Goal: Check status

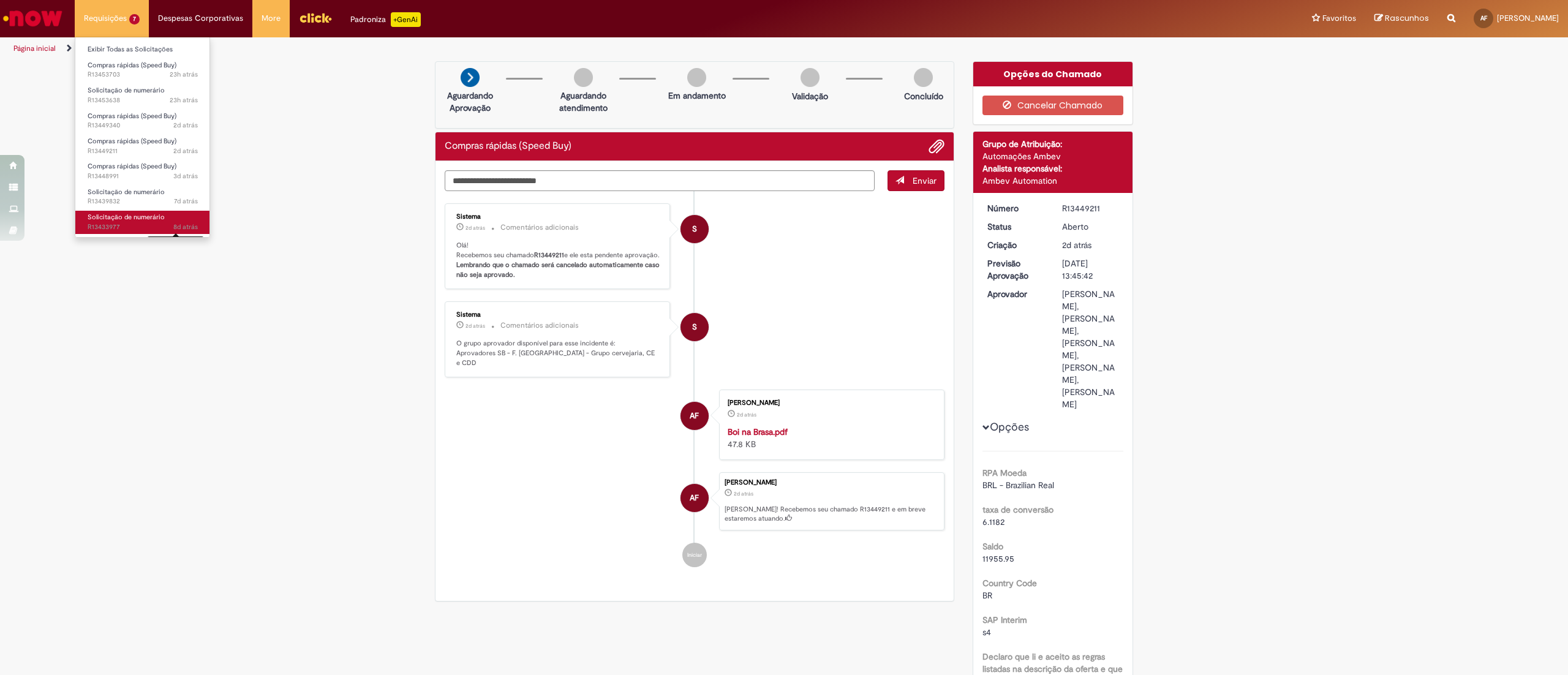
click at [179, 225] on span "8d atrás" at bounding box center [185, 227] width 24 height 9
click at [148, 220] on span "Solicitação de numerário" at bounding box center [126, 217] width 77 height 9
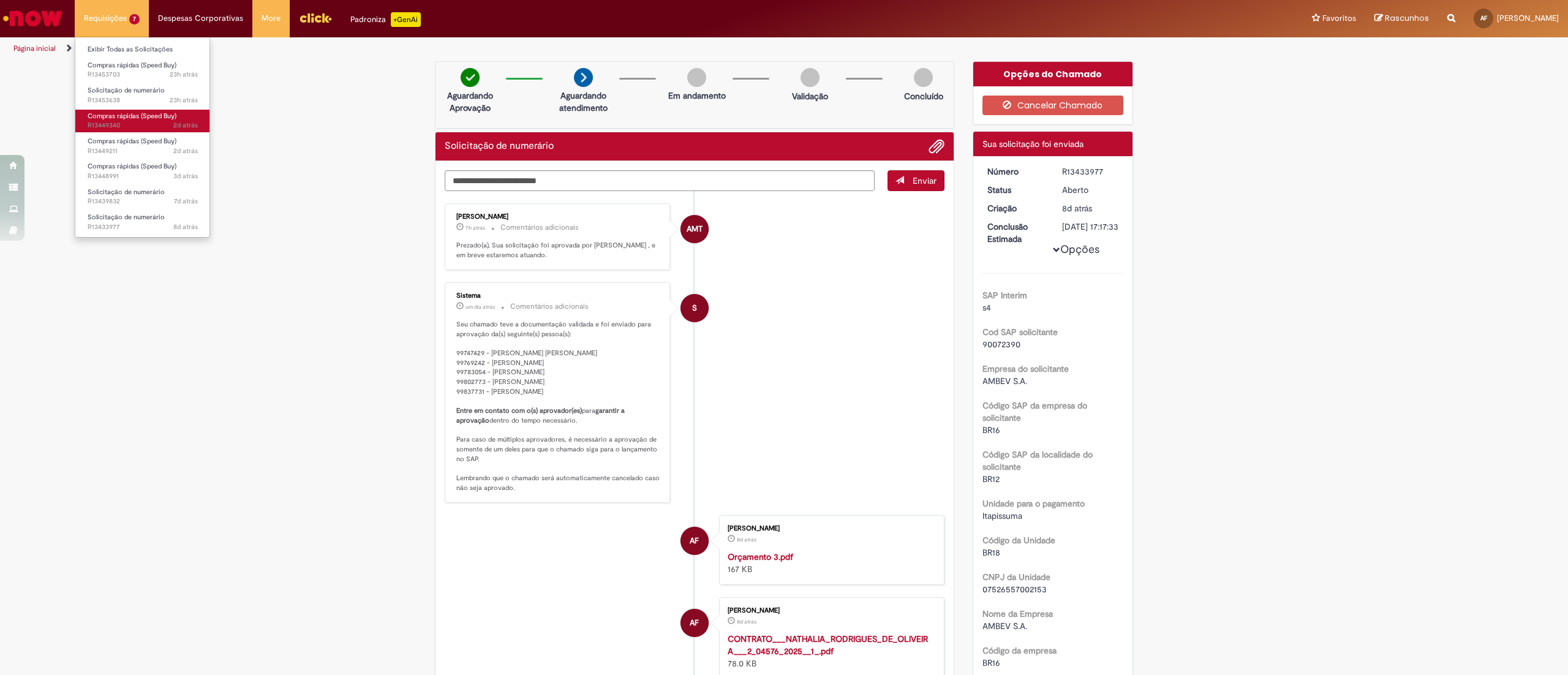
click at [158, 115] on span "Compras rápidas (Speed Buy)" at bounding box center [132, 116] width 89 height 9
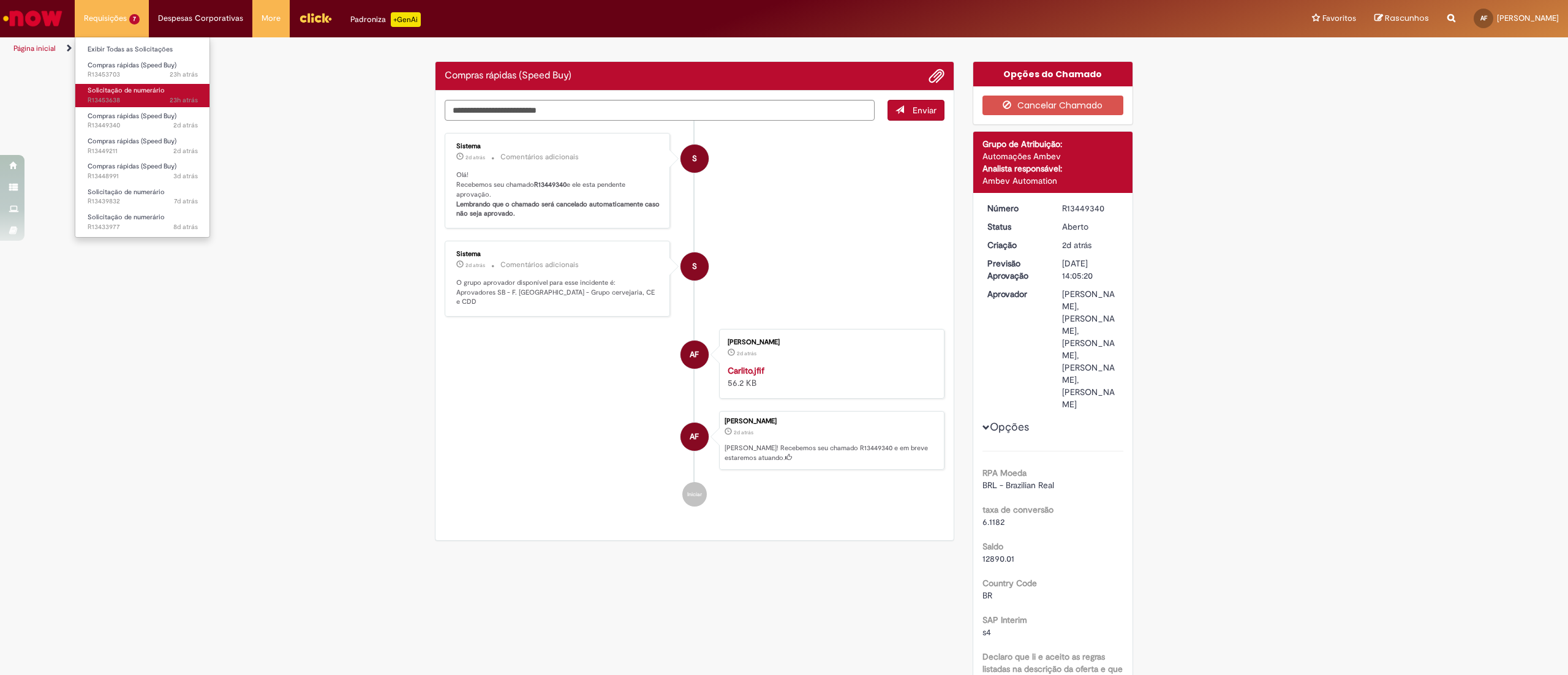
click at [142, 88] on span "Solicitação de numerário" at bounding box center [126, 90] width 77 height 9
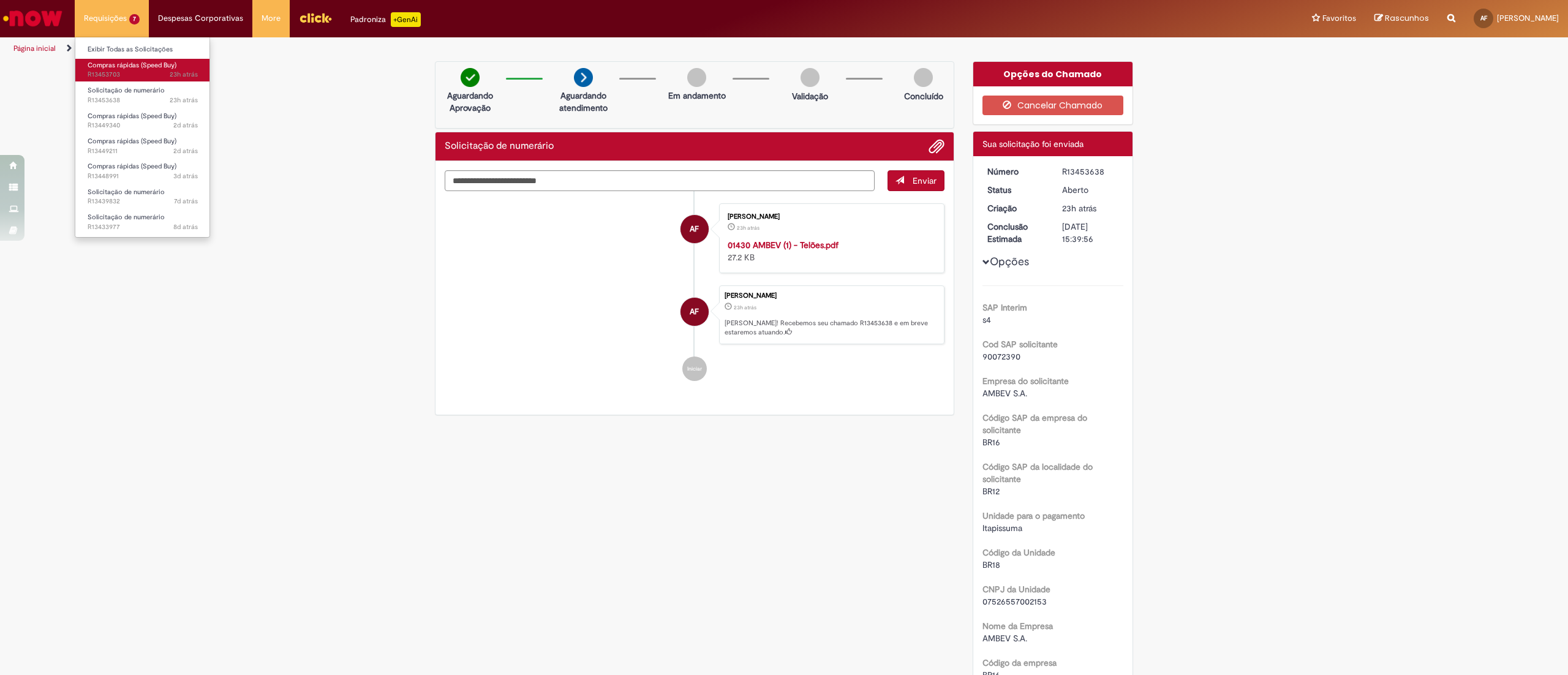
click at [142, 73] on span "23h atrás 23 horas atrás R13453703" at bounding box center [142, 74] width 110 height 10
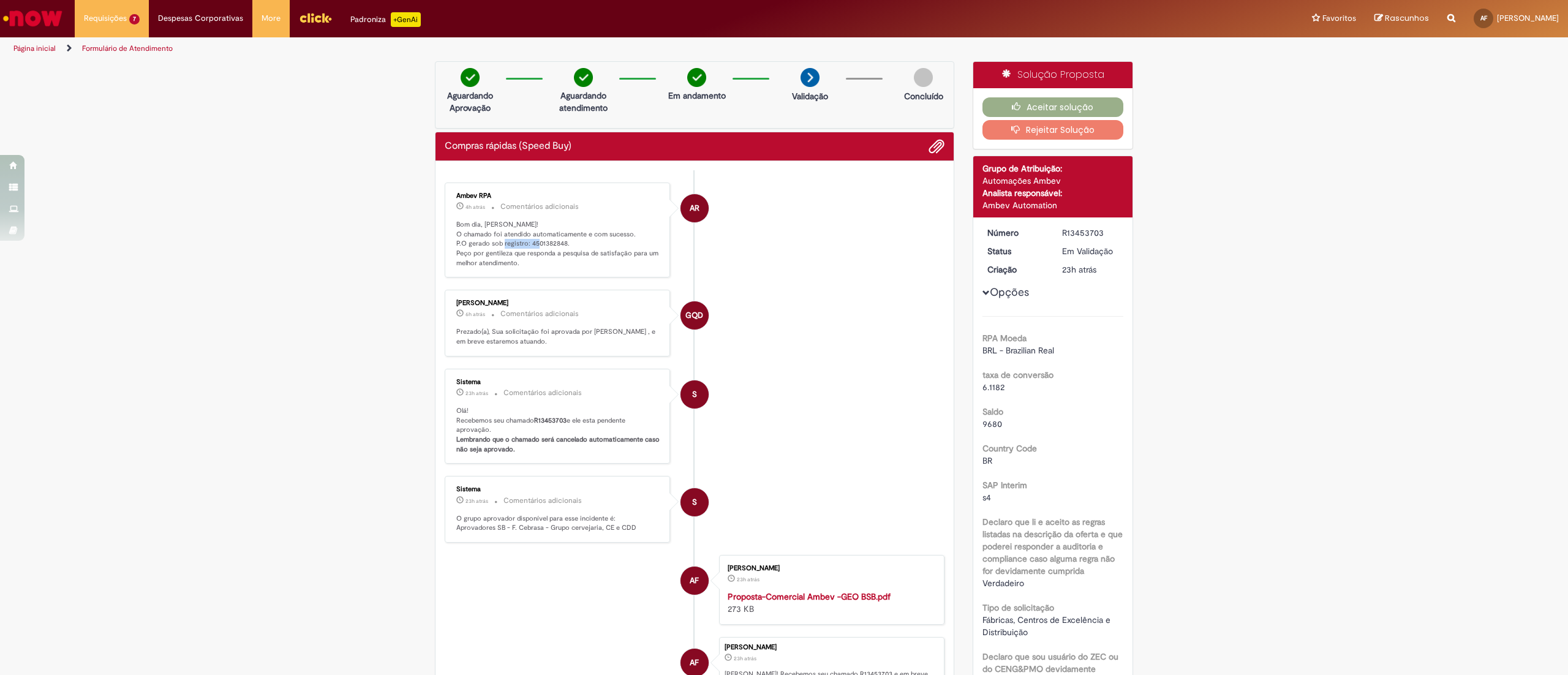
drag, startPoint x: 518, startPoint y: 242, endPoint x: 557, endPoint y: 245, distance: 39.1
click at [557, 245] on p "Bom dia, [PERSON_NAME]! O chamado foi atendido automaticamente e com sucesso. P…" at bounding box center [558, 244] width 204 height 48
click at [584, 250] on p "Bom dia, [PERSON_NAME]! O chamado foi atendido automaticamente e com sucesso. P…" at bounding box center [558, 244] width 204 height 48
drag, startPoint x: 520, startPoint y: 241, endPoint x: 559, endPoint y: 242, distance: 39.0
click at [559, 242] on p "Bom dia, [PERSON_NAME]! O chamado foi atendido automaticamente e com sucesso. P…" at bounding box center [558, 244] width 204 height 48
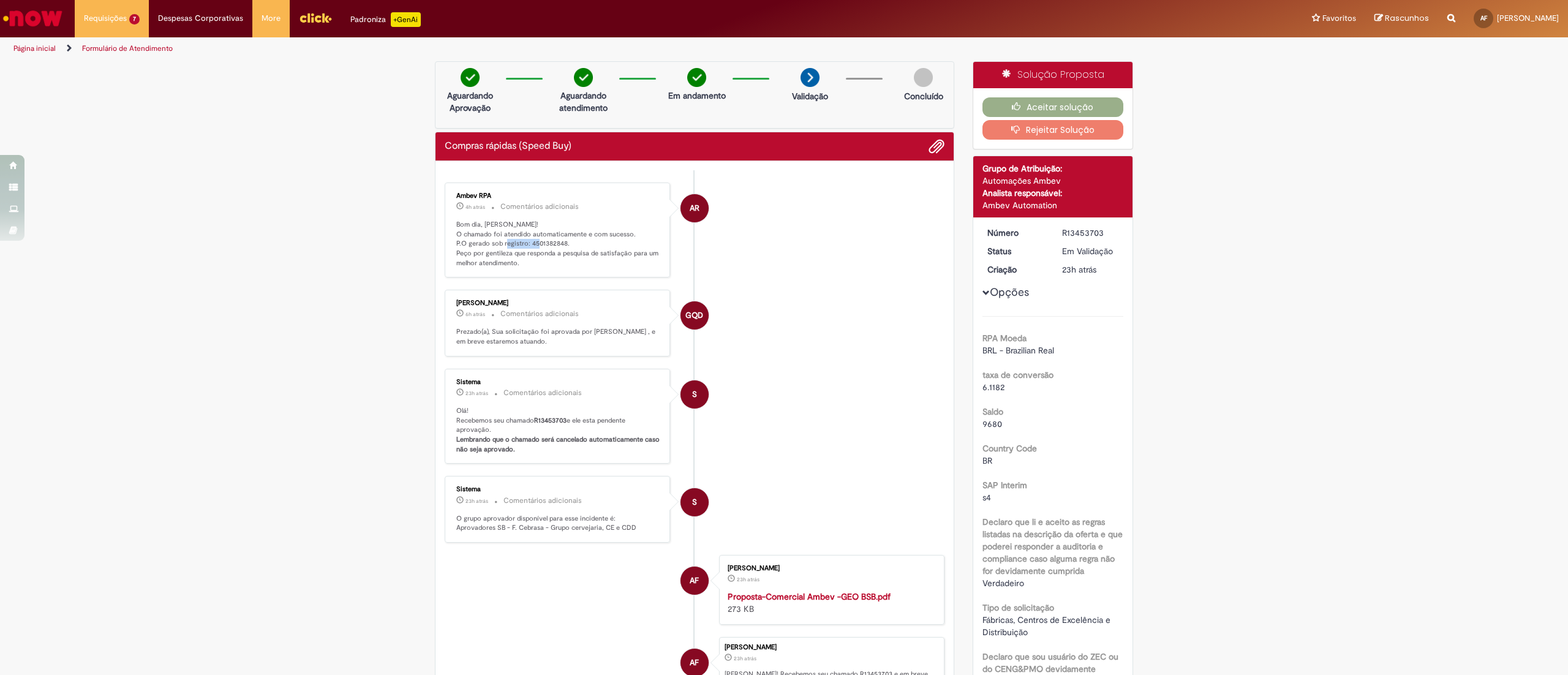
copy p "4501382848."
